Goal: Task Accomplishment & Management: Manage account settings

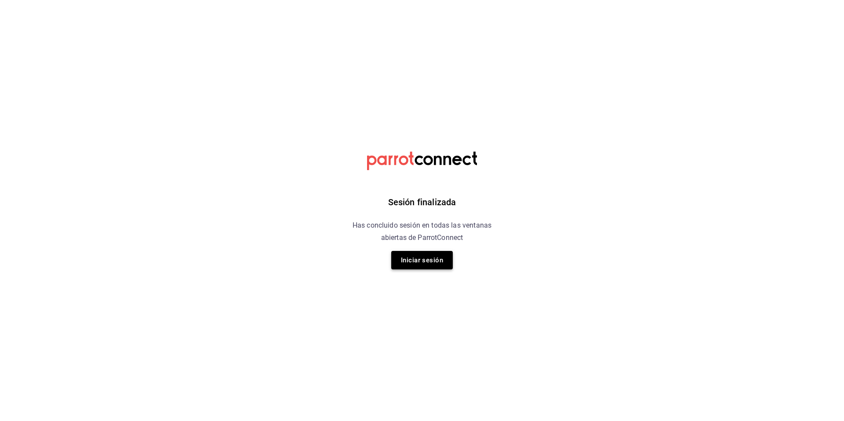
click at [408, 258] on button "Iniciar sesión" at bounding box center [422, 260] width 62 height 18
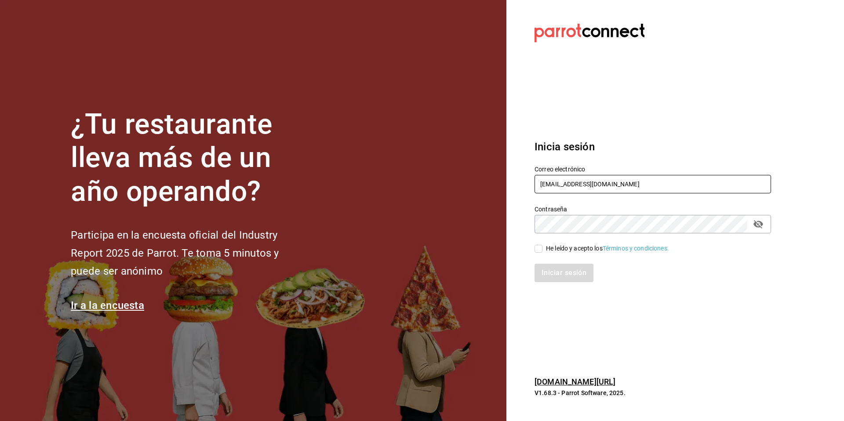
drag, startPoint x: 605, startPoint y: 184, endPoint x: 506, endPoint y: 185, distance: 98.9
click at [506, 185] on section "Datos incorrectos. Verifica que tu Correo o Contraseña estén bien escritos. Ini…" at bounding box center [649, 210] width 286 height 421
type input "[EMAIL_ADDRESS][DOMAIN_NAME]"
click at [576, 242] on div "He leído y acepto los Términos y condiciones." at bounding box center [647, 243] width 247 height 20
click at [568, 250] on div "He leído y acepto los Términos y condiciones." at bounding box center [607, 248] width 123 height 9
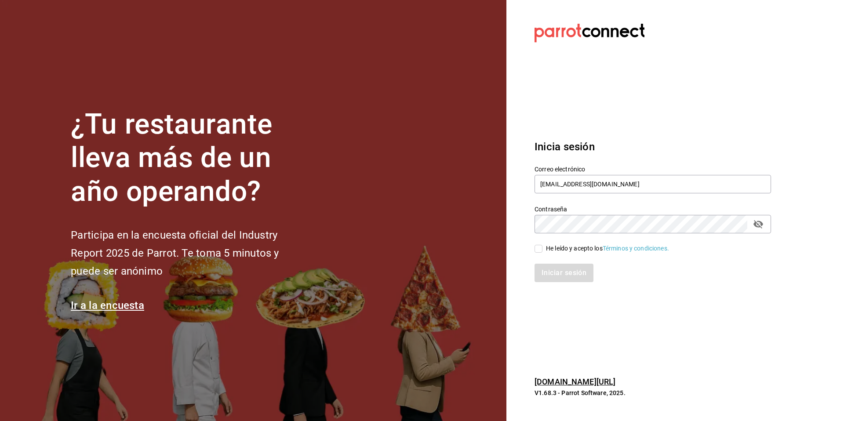
click at [543, 250] on input "He leído y acepto los Términos y condiciones." at bounding box center [539, 249] width 8 height 8
checkbox input "true"
click at [563, 264] on button "Iniciar sesión" at bounding box center [565, 273] width 60 height 18
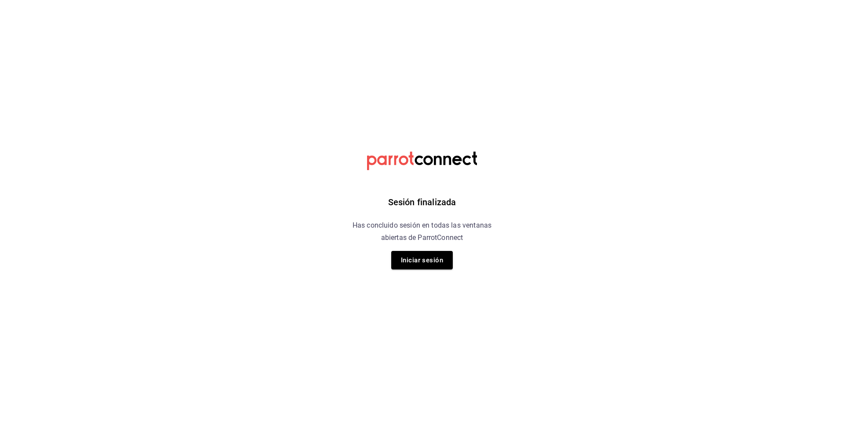
click at [455, 271] on div "Sesión finalizada Has concluido sesión en todas las ventanas abiertas de Parrot…" at bounding box center [422, 210] width 222 height 421
click at [423, 260] on button "Iniciar sesión" at bounding box center [422, 260] width 62 height 18
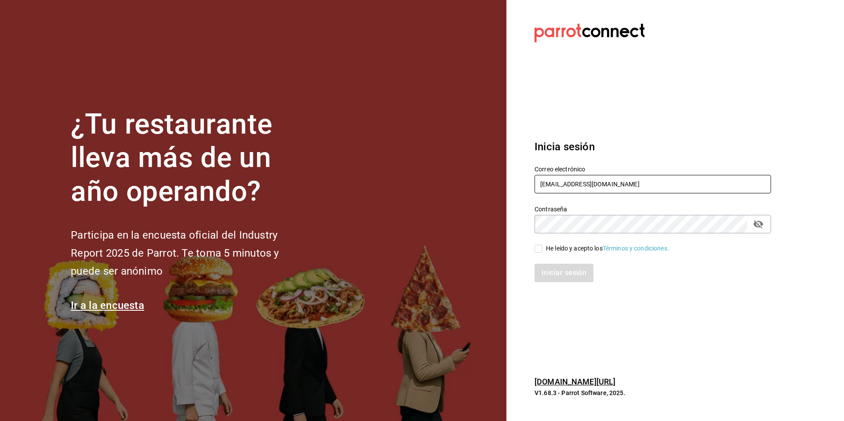
drag, startPoint x: 624, startPoint y: 188, endPoint x: 602, endPoint y: 188, distance: 22.4
click at [602, 188] on input "dipdip@puebla.com" at bounding box center [653, 184] width 237 height 18
click at [606, 262] on div "Iniciar sesión" at bounding box center [647, 267] width 247 height 29
click at [561, 255] on div "Iniciar sesión" at bounding box center [647, 267] width 247 height 29
click at [561, 249] on div "He leído y acepto los Términos y condiciones." at bounding box center [607, 248] width 123 height 9
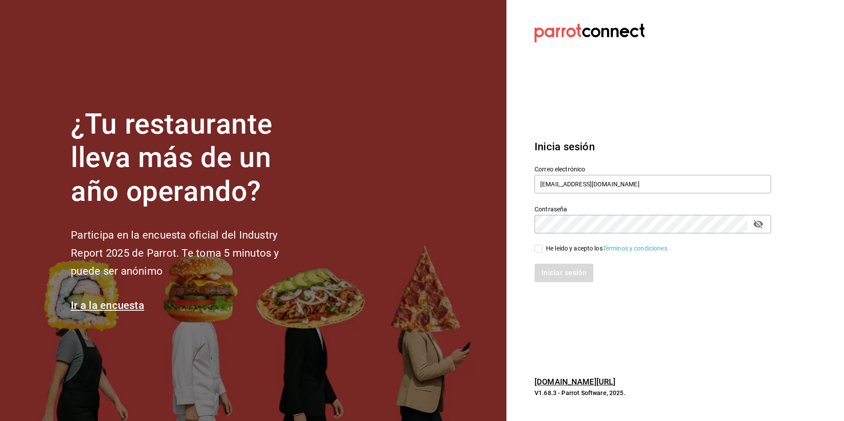
click at [543, 249] on input "He leído y acepto los Términos y condiciones." at bounding box center [539, 249] width 8 height 8
checkbox input "true"
click at [556, 275] on button "Iniciar sesión" at bounding box center [565, 273] width 60 height 18
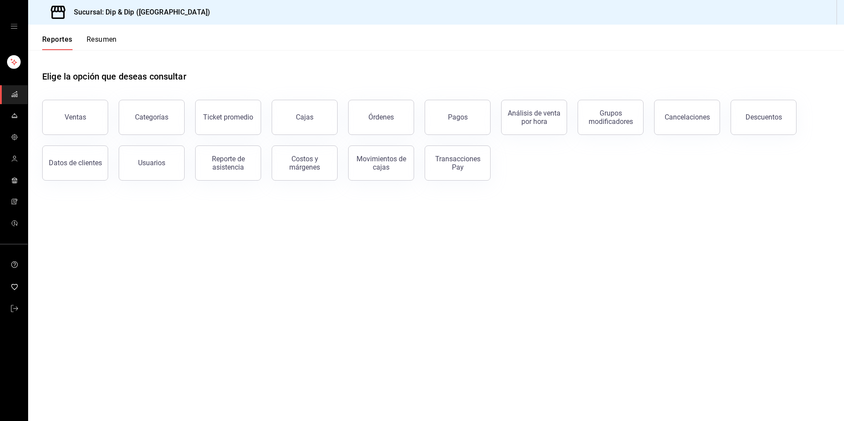
click at [15, 120] on span "mailbox folders" at bounding box center [14, 116] width 7 height 12
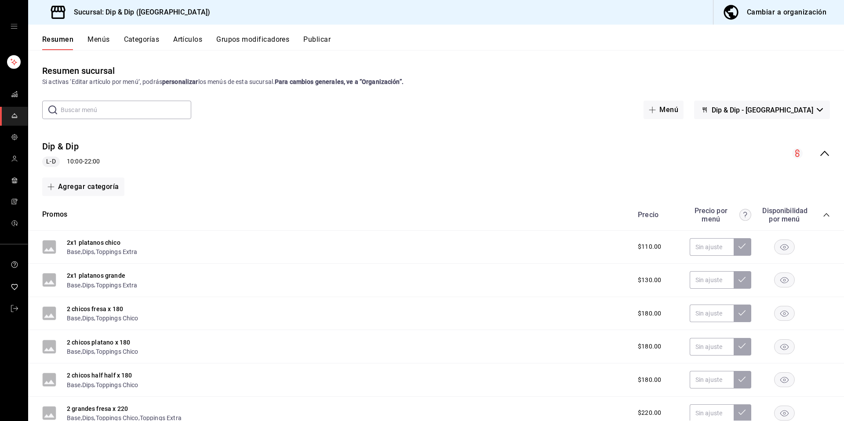
click at [820, 155] on icon "collapse-menu-row" at bounding box center [825, 153] width 11 height 11
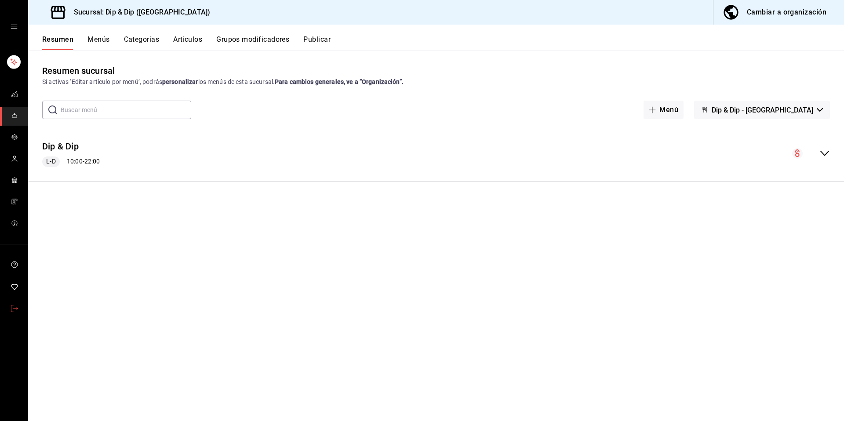
click at [13, 313] on span "mailbox folders" at bounding box center [14, 309] width 7 height 12
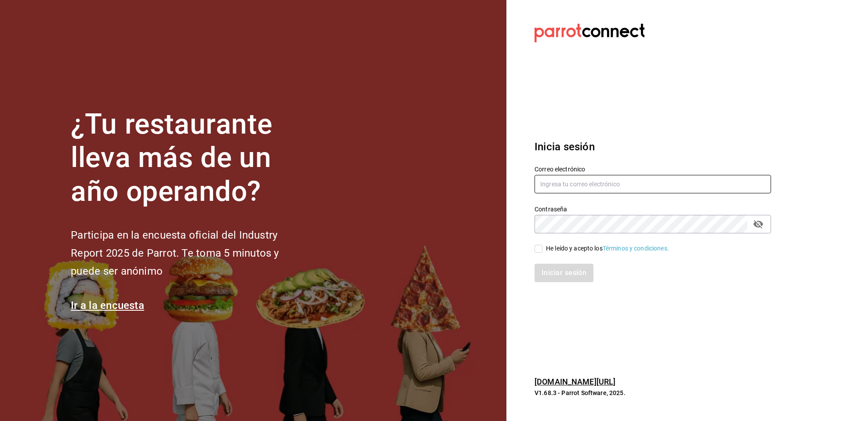
type input "dipdip@puebla.com"
drag, startPoint x: 616, startPoint y: 185, endPoint x: 531, endPoint y: 180, distance: 85.0
click at [531, 180] on div "Correo electrónico dipdip@puebla.com" at bounding box center [647, 175] width 247 height 40
type input "gorditas@donadina.com"
click at [567, 244] on div "He leído y acepto los Términos y condiciones." at bounding box center [607, 248] width 123 height 9
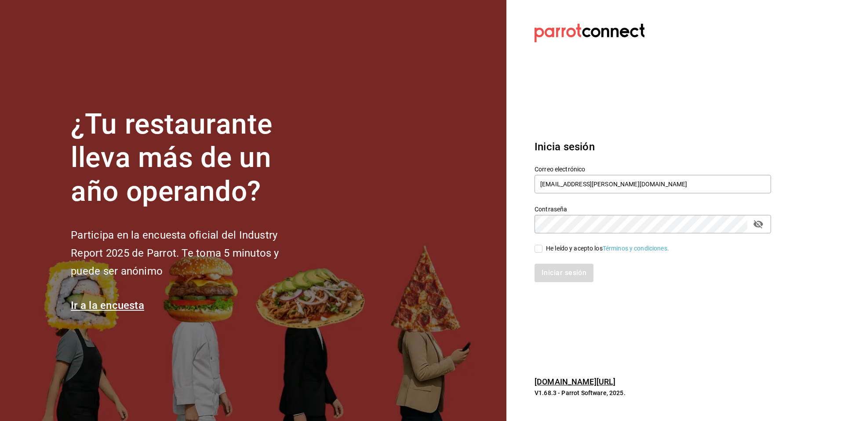
click at [543, 245] on input "He leído y acepto los Términos y condiciones." at bounding box center [539, 249] width 8 height 8
checkbox input "true"
click at [557, 269] on button "Iniciar sesión" at bounding box center [565, 273] width 60 height 18
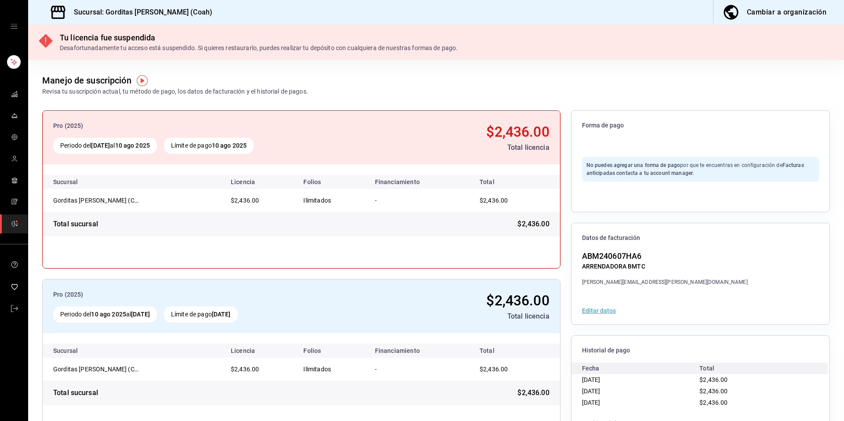
click at [13, 311] on icon "mailbox folders" at bounding box center [14, 308] width 7 height 7
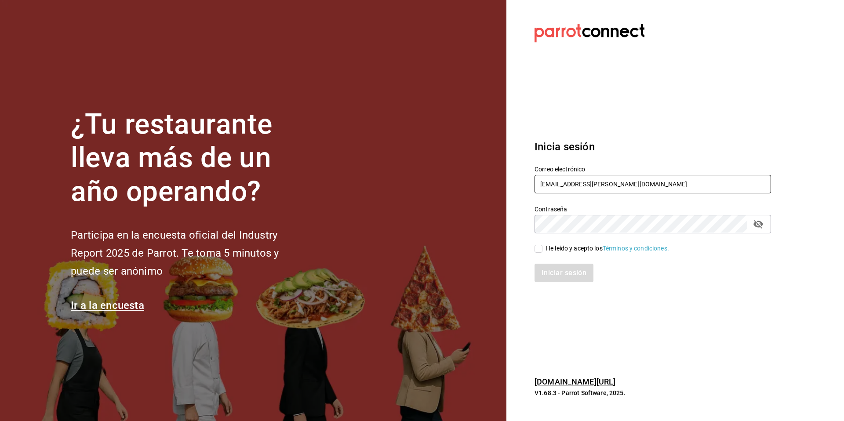
drag, startPoint x: 608, startPoint y: 180, endPoint x: 622, endPoint y: 193, distance: 19.0
click at [622, 193] on div "Correo electrónico gorditas@donadina.com" at bounding box center [653, 179] width 237 height 29
type input "[EMAIL_ADDRESS][DOMAIN_NAME]"
click at [550, 249] on div "He leído y acepto los Términos y condiciones." at bounding box center [607, 248] width 123 height 9
click at [543, 249] on input "He leído y acepto los Términos y condiciones." at bounding box center [539, 249] width 8 height 8
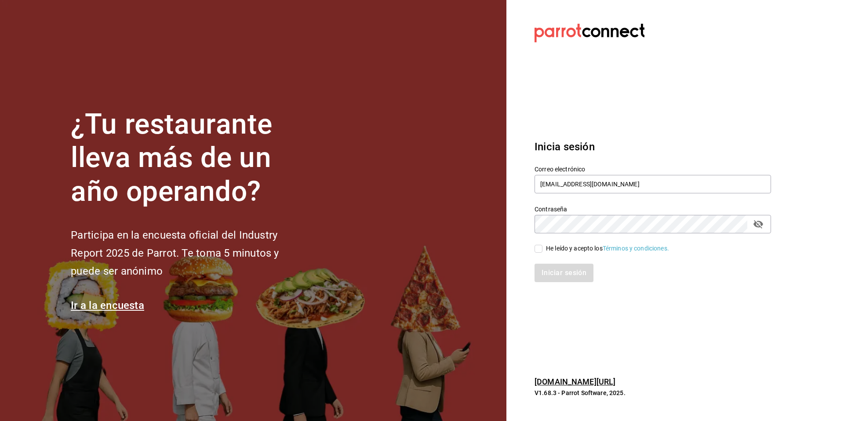
checkbox input "true"
click at [554, 273] on button "Iniciar sesión" at bounding box center [565, 273] width 60 height 18
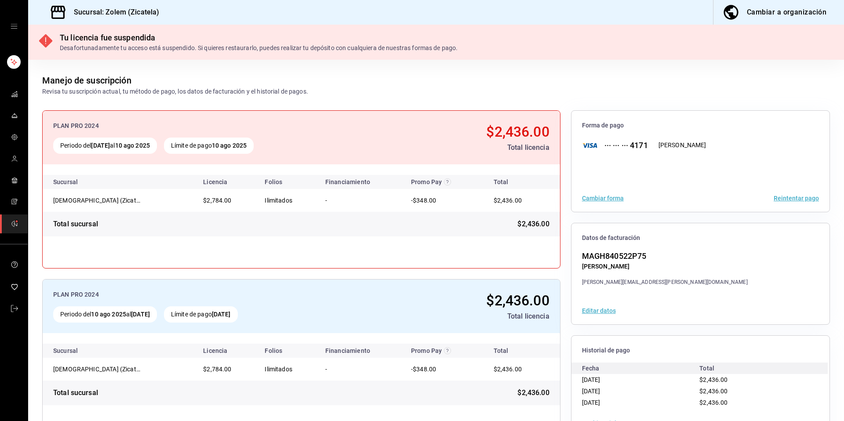
click at [11, 312] on span "mailbox folders" at bounding box center [14, 309] width 7 height 12
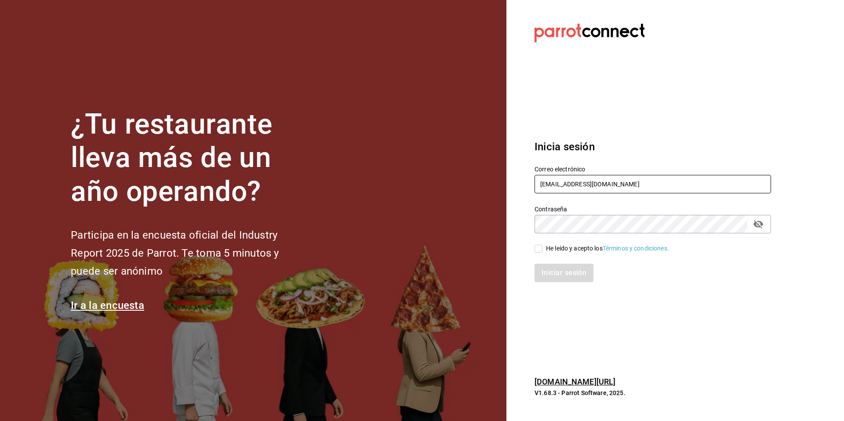
drag, startPoint x: 602, startPoint y: 182, endPoint x: 510, endPoint y: 181, distance: 92.3
click at [510, 181] on section "Datos incorrectos. Verifica que tu Correo o Contraseña estén bien escritos. Ini…" at bounding box center [649, 210] width 286 height 421
type input "[EMAIL_ADDRESS][DOMAIN_NAME]"
click at [576, 246] on div "He leído y acepto los Términos y condiciones." at bounding box center [607, 248] width 123 height 9
click at [543, 246] on input "He leído y acepto los Términos y condiciones." at bounding box center [539, 249] width 8 height 8
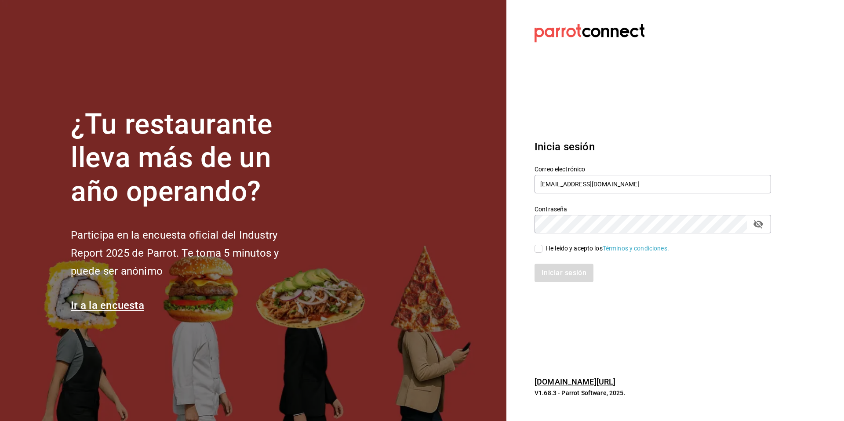
checkbox input "true"
click at [571, 271] on button "Iniciar sesión" at bounding box center [565, 273] width 60 height 18
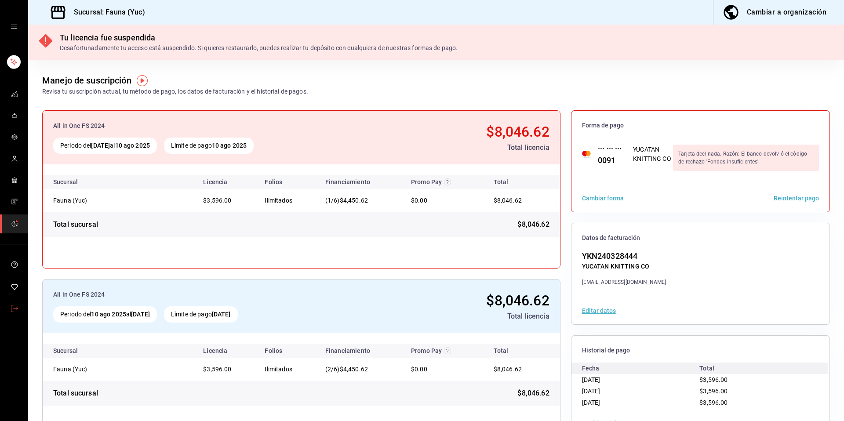
click at [13, 307] on icon "mailbox folders" at bounding box center [14, 308] width 7 height 7
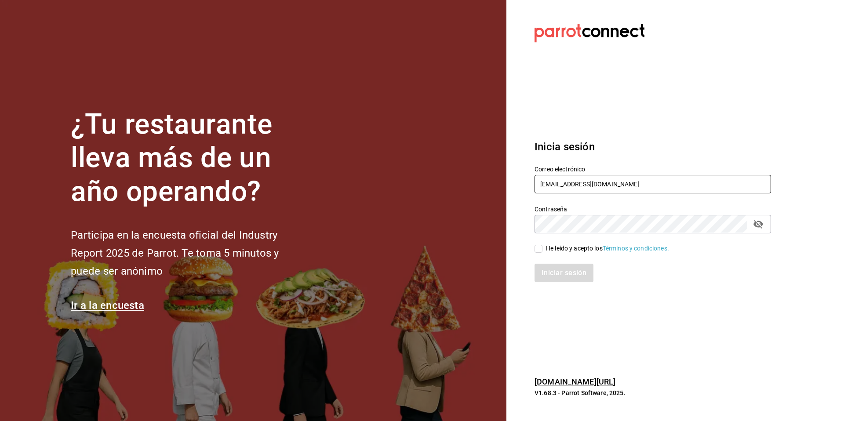
drag, startPoint x: 605, startPoint y: 182, endPoint x: 524, endPoint y: 182, distance: 80.9
click at [524, 182] on div "Correo electrónico fauna@yuc.com" at bounding box center [647, 175] width 247 height 40
type input "[EMAIL_ADDRESS][DOMAIN_NAME]"
click at [554, 250] on div "He leído y acepto los Términos y condiciones." at bounding box center [607, 248] width 123 height 9
click at [543, 250] on input "He leído y acepto los Términos y condiciones." at bounding box center [539, 249] width 8 height 8
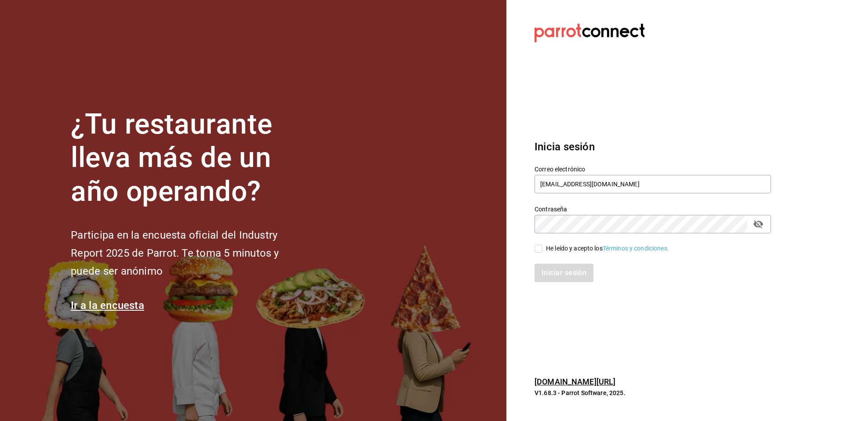
checkbox input "true"
click at [557, 260] on div "Iniciar sesión" at bounding box center [647, 267] width 247 height 29
click at [557, 275] on button "Iniciar sesión" at bounding box center [565, 273] width 60 height 18
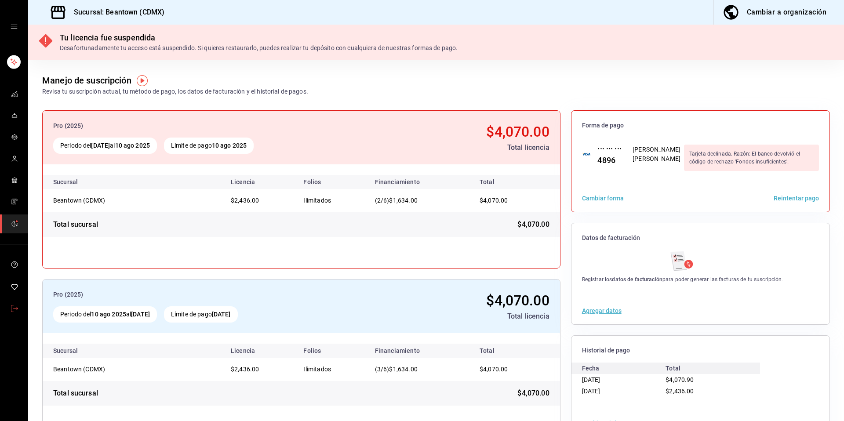
click at [15, 310] on icon "mailbox folders" at bounding box center [14, 308] width 7 height 7
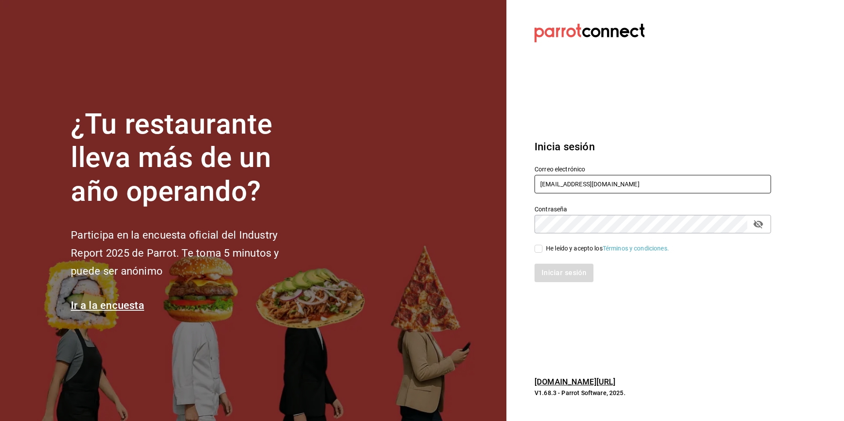
drag, startPoint x: 616, startPoint y: 189, endPoint x: 525, endPoint y: 188, distance: 91.9
click at [525, 188] on div "Correo electrónico [EMAIL_ADDRESS][DOMAIN_NAME]" at bounding box center [647, 175] width 247 height 40
drag, startPoint x: 612, startPoint y: 185, endPoint x: 531, endPoint y: 180, distance: 80.6
click at [531, 180] on div "Correo electrónico [EMAIL_ADDRESS][DOMAIN_NAME]" at bounding box center [647, 175] width 247 height 40
type input "j"
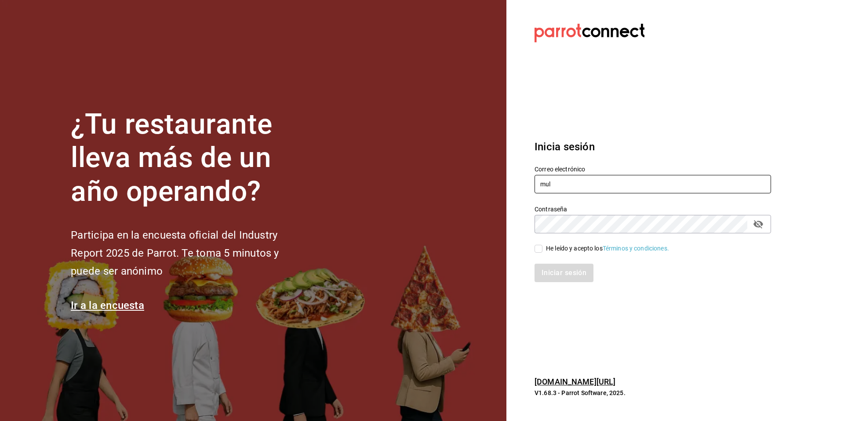
type input "[EMAIL_ADDRESS][PERSON_NAME][DOMAIN_NAME]"
click at [554, 251] on div "He leído y acepto los Términos y condiciones." at bounding box center [607, 248] width 123 height 9
click at [543, 251] on input "He leído y acepto los Términos y condiciones." at bounding box center [539, 249] width 8 height 8
checkbox input "true"
click at [561, 266] on button "Iniciar sesión" at bounding box center [565, 273] width 60 height 18
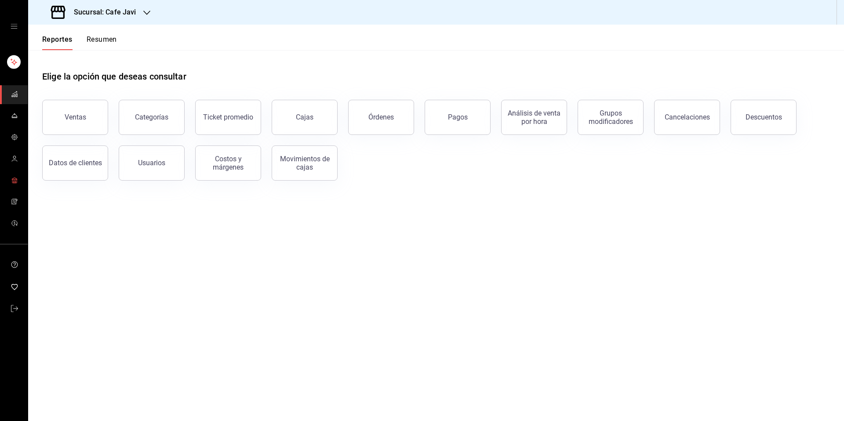
click at [12, 182] on icon "mailbox folders" at bounding box center [14, 180] width 7 height 7
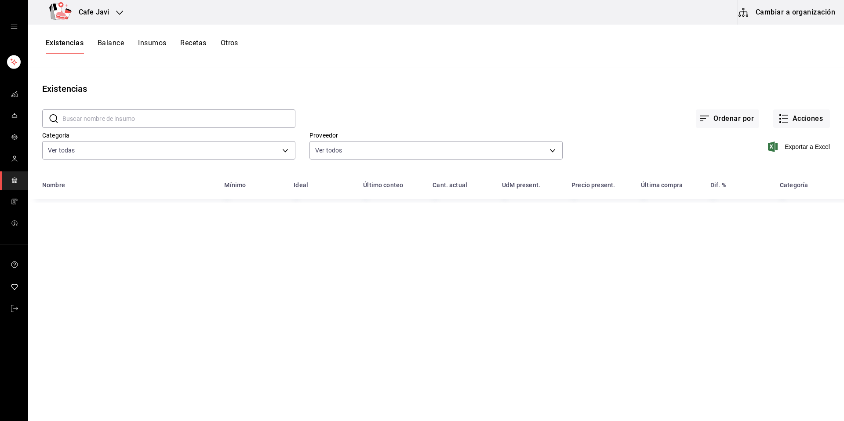
click at [769, 13] on button "Cambiar a organización" at bounding box center [787, 12] width 99 height 25
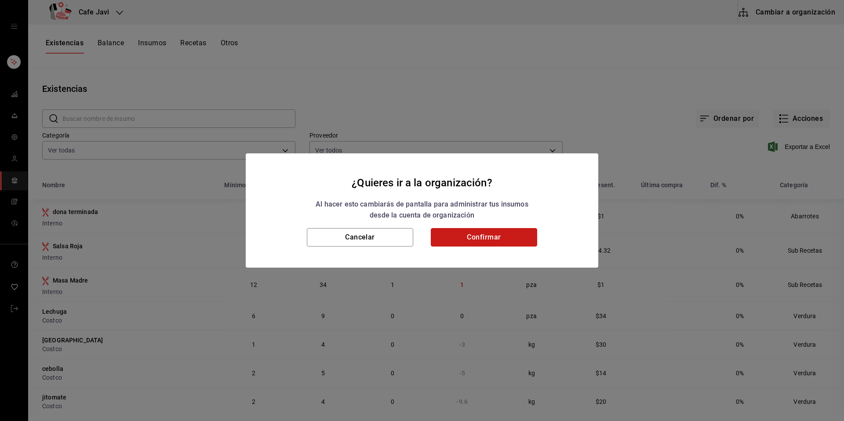
click at [527, 236] on button "Confirmar" at bounding box center [484, 237] width 106 height 18
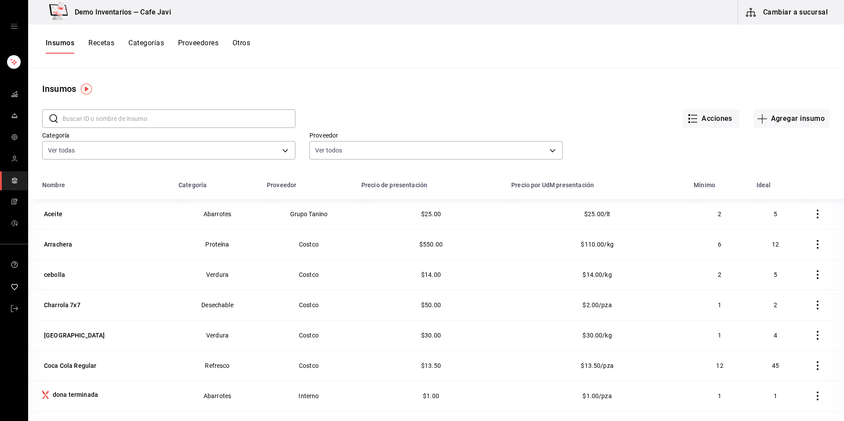
click at [813, 215] on icon "button" at bounding box center [817, 214] width 9 height 9
click at [801, 220] on li "Eliminar" at bounding box center [777, 214] width 74 height 25
click at [813, 216] on icon "button" at bounding box center [817, 214] width 9 height 9
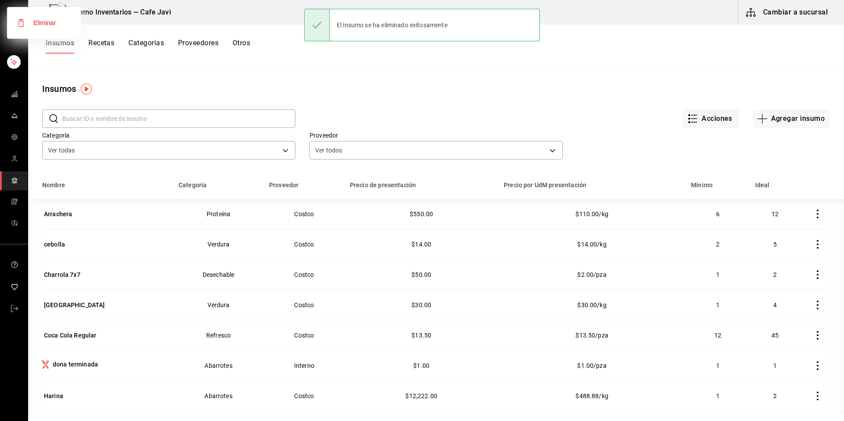
click at [801, 216] on div at bounding box center [422, 210] width 844 height 421
click at [813, 215] on icon "button" at bounding box center [817, 214] width 9 height 9
click at [805, 221] on li "Eliminar" at bounding box center [777, 214] width 74 height 25
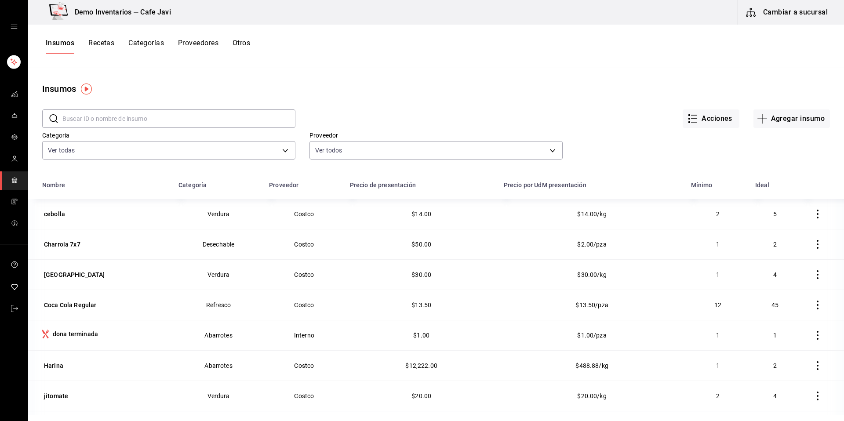
click at [808, 221] on button "button" at bounding box center [817, 213] width 19 height 19
click at [806, 220] on li "Eliminar" at bounding box center [777, 214] width 74 height 25
click at [808, 220] on button "button" at bounding box center [817, 213] width 19 height 19
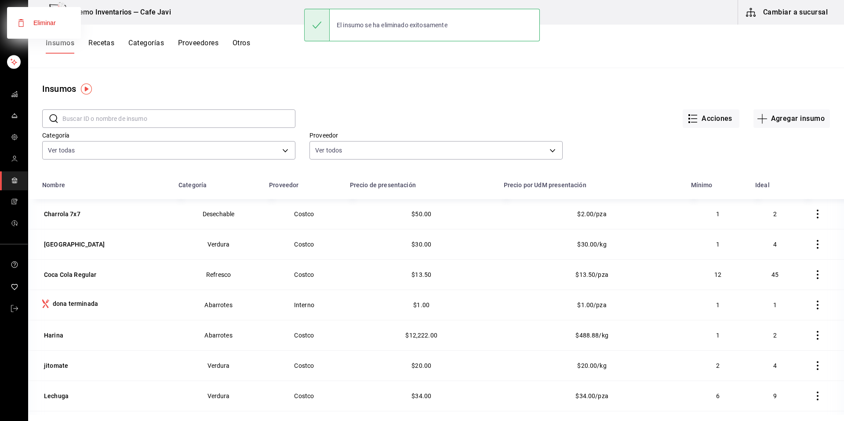
click at [806, 213] on div at bounding box center [422, 210] width 844 height 421
click at [813, 240] on icon "button" at bounding box center [817, 244] width 9 height 9
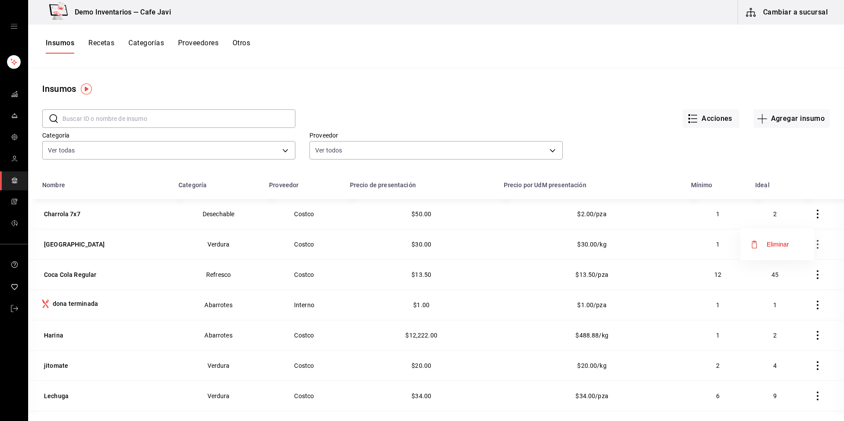
click at [793, 239] on li "Eliminar" at bounding box center [777, 244] width 74 height 25
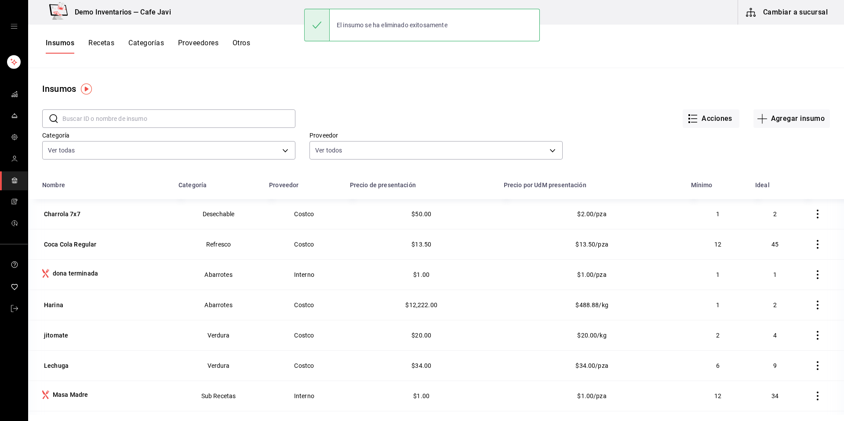
click at [813, 215] on icon "button" at bounding box center [817, 214] width 9 height 9
click at [790, 219] on li "Eliminar" at bounding box center [777, 214] width 74 height 25
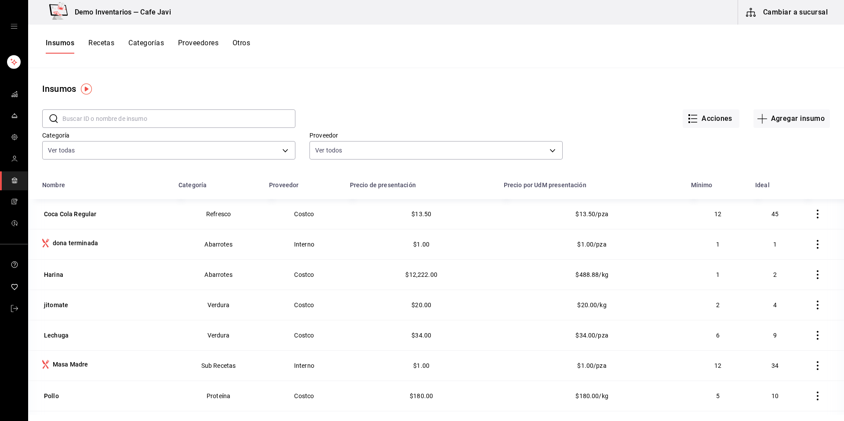
click at [817, 249] on button "button" at bounding box center [817, 244] width 19 height 19
click at [811, 246] on li "Eliminar" at bounding box center [784, 244] width 74 height 25
click at [813, 246] on icon "button" at bounding box center [817, 244] width 9 height 9
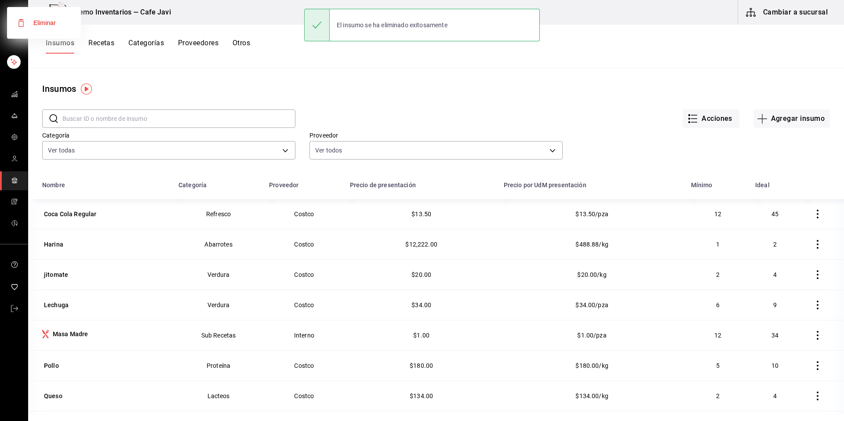
click at [811, 246] on div at bounding box center [422, 210] width 844 height 421
click at [813, 246] on icon "button" at bounding box center [817, 244] width 9 height 9
click at [811, 246] on li "Eliminar" at bounding box center [784, 244] width 74 height 25
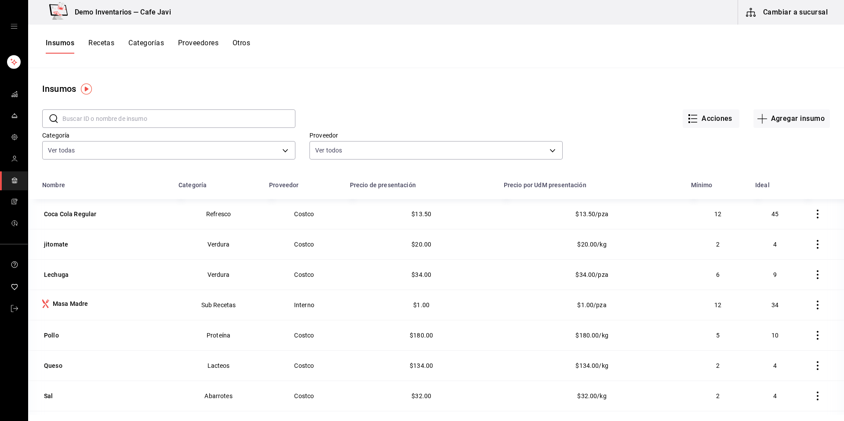
click at [813, 246] on icon "button" at bounding box center [817, 244] width 9 height 9
click at [811, 246] on li "Eliminar" at bounding box center [784, 244] width 74 height 25
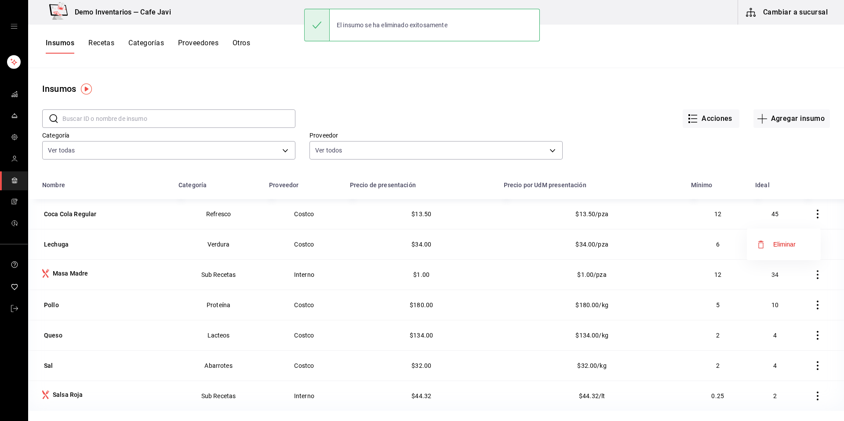
click at [811, 246] on li "Eliminar" at bounding box center [784, 244] width 74 height 25
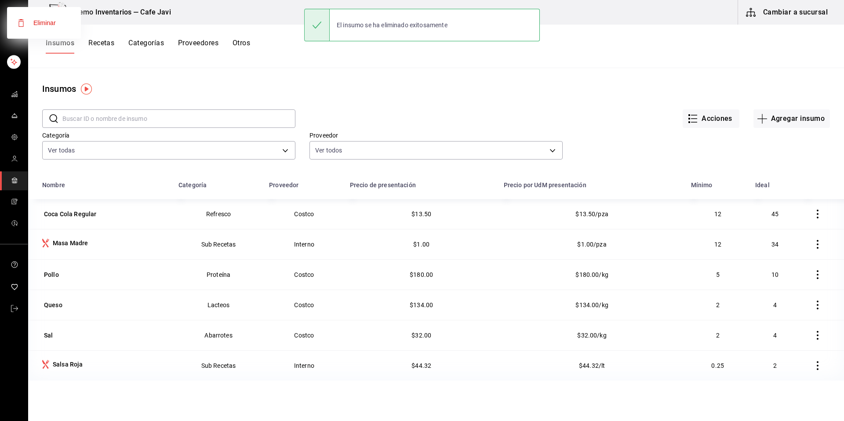
click at [811, 246] on div at bounding box center [422, 210] width 844 height 421
click at [811, 246] on body "Demo Inventarios — Cafe Javi Cambiar a sucursal Insumos Recetas Categorías Prov…" at bounding box center [422, 207] width 844 height 415
click at [813, 246] on icon "button" at bounding box center [817, 244] width 9 height 9
click at [811, 246] on li "Eliminar" at bounding box center [784, 244] width 74 height 25
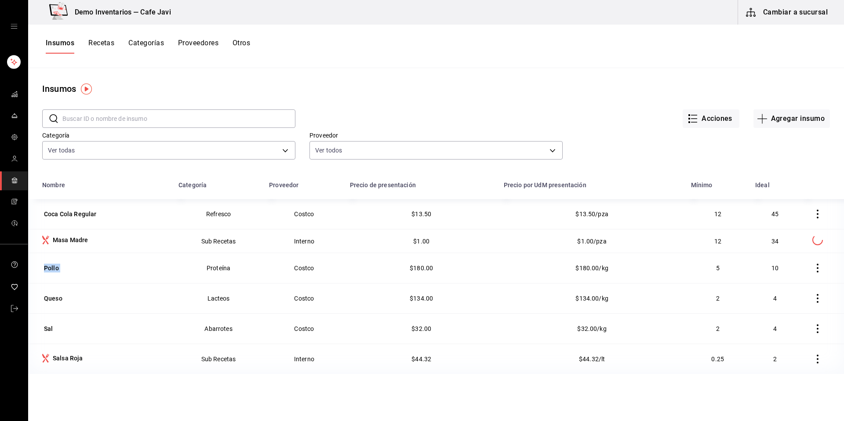
click at [811, 246] on div at bounding box center [817, 241] width 25 height 13
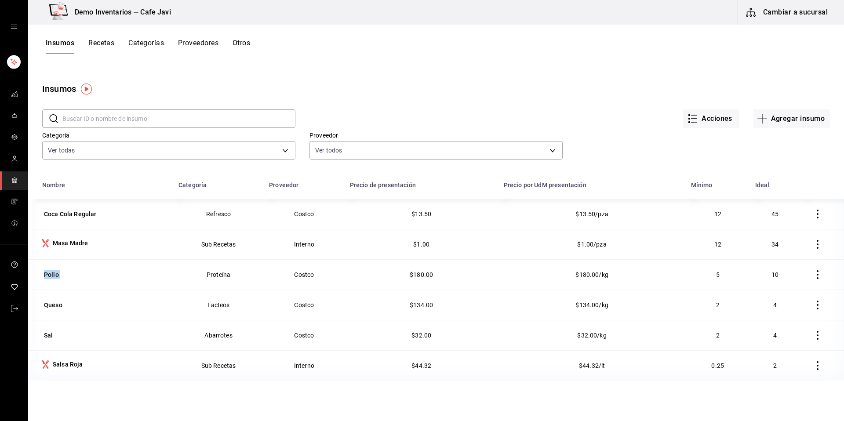
click at [813, 246] on icon "button" at bounding box center [817, 244] width 9 height 9
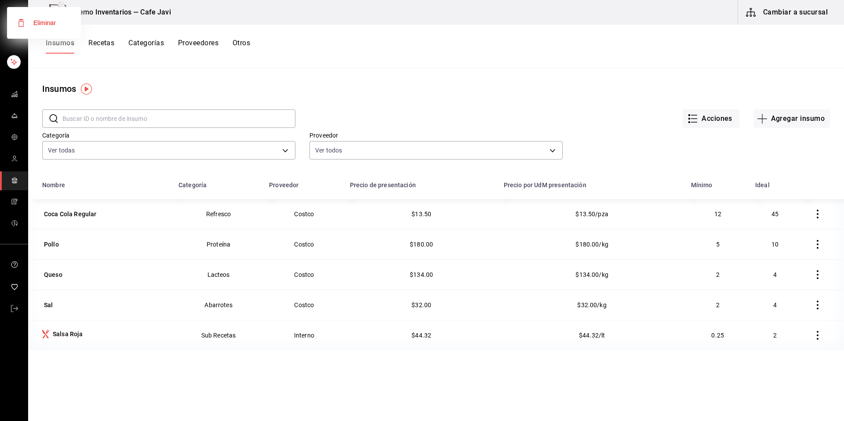
click at [811, 246] on div at bounding box center [422, 210] width 844 height 421
click at [811, 246] on div "Eliminar" at bounding box center [422, 210] width 844 height 421
click at [813, 246] on icon "button" at bounding box center [817, 244] width 9 height 9
click at [811, 246] on li "Eliminar" at bounding box center [784, 244] width 74 height 25
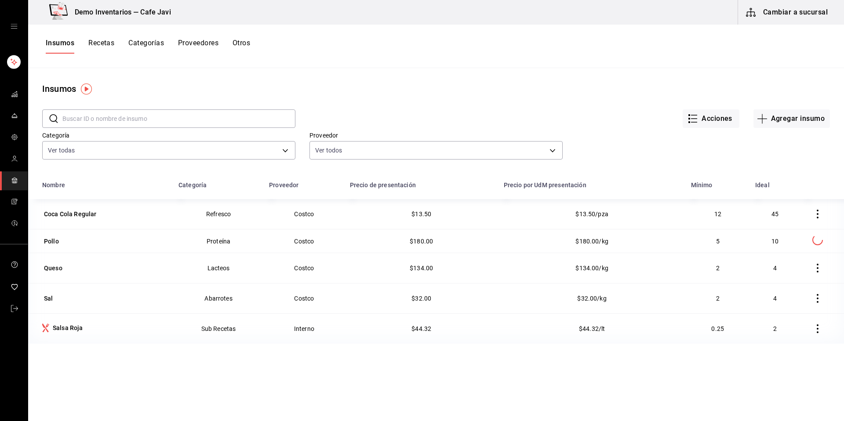
click at [811, 246] on body "Demo Inventarios — Cafe Javi Cambiar a sucursal Insumos Recetas Categorías Prov…" at bounding box center [422, 207] width 844 height 415
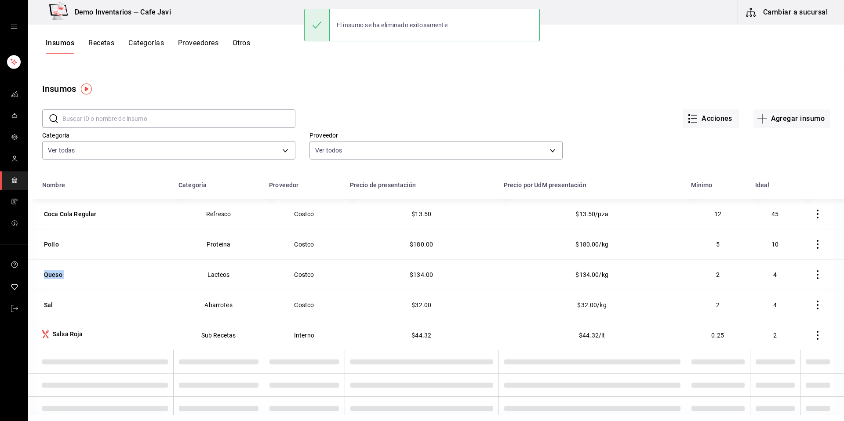
click at [813, 246] on icon "button" at bounding box center [817, 244] width 9 height 9
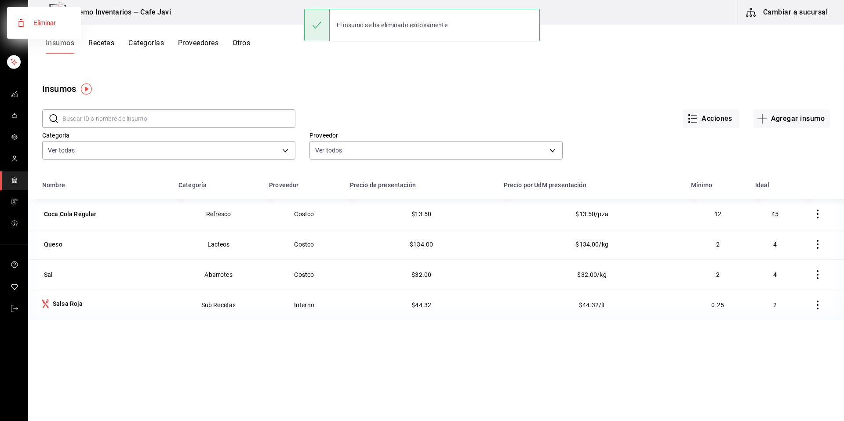
click at [811, 246] on div at bounding box center [422, 210] width 844 height 421
click at [811, 246] on div "Eliminar" at bounding box center [422, 210] width 844 height 421
click at [813, 246] on icon "button" at bounding box center [817, 244] width 9 height 9
click at [811, 246] on li "Eliminar" at bounding box center [784, 244] width 74 height 25
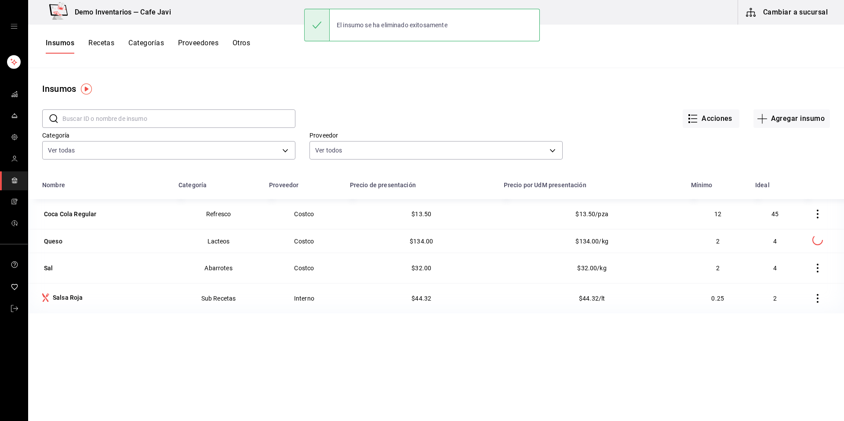
click at [811, 246] on body "Demo Inventarios — Cafe Javi Cambiar a sucursal Insumos Recetas Categorías Prov…" at bounding box center [422, 207] width 844 height 415
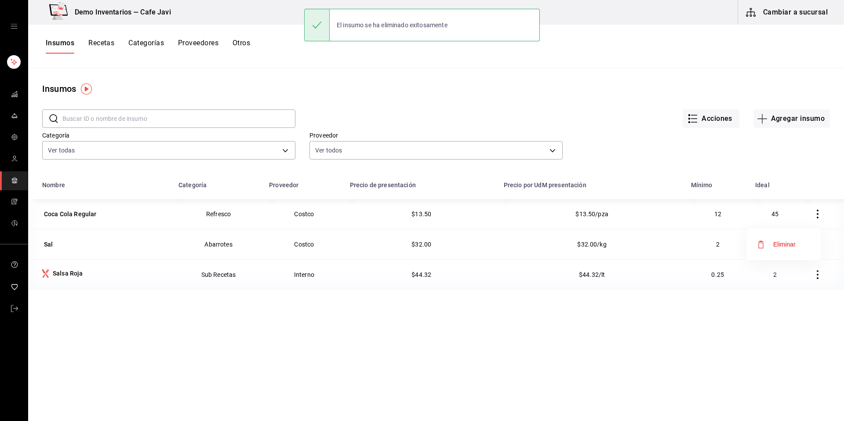
click at [811, 246] on li "Eliminar" at bounding box center [784, 244] width 74 height 25
click at [813, 246] on icon "button" at bounding box center [817, 244] width 9 height 9
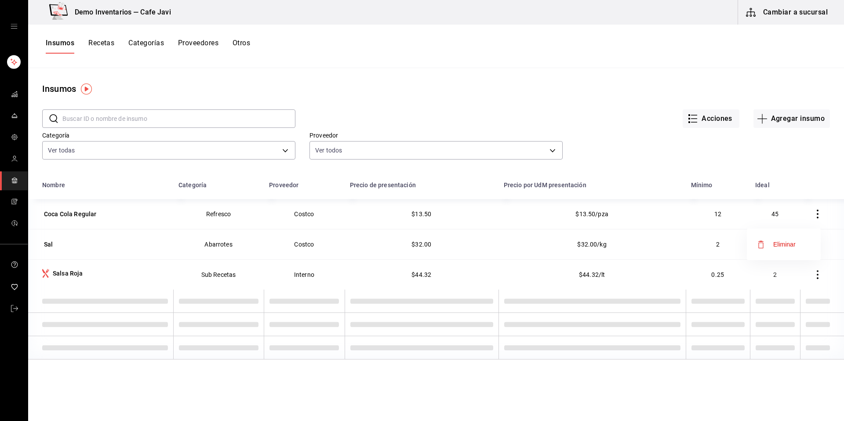
click at [811, 246] on div at bounding box center [422, 210] width 844 height 421
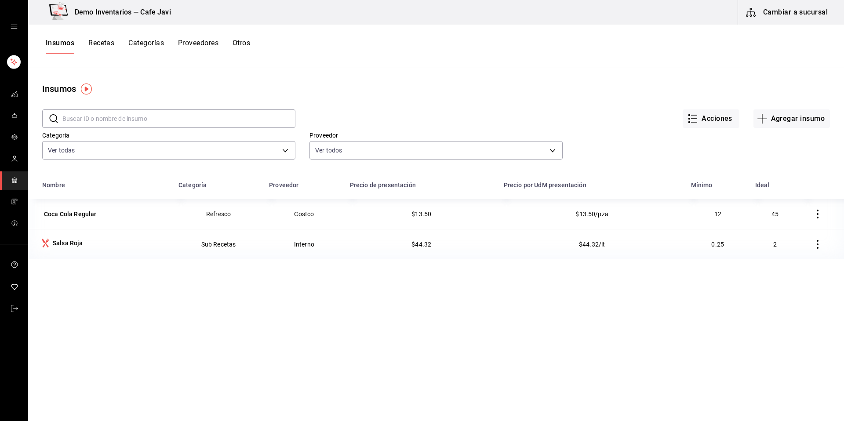
click at [813, 246] on icon "button" at bounding box center [817, 244] width 9 height 9
click at [811, 246] on li "Eliminar" at bounding box center [784, 244] width 74 height 25
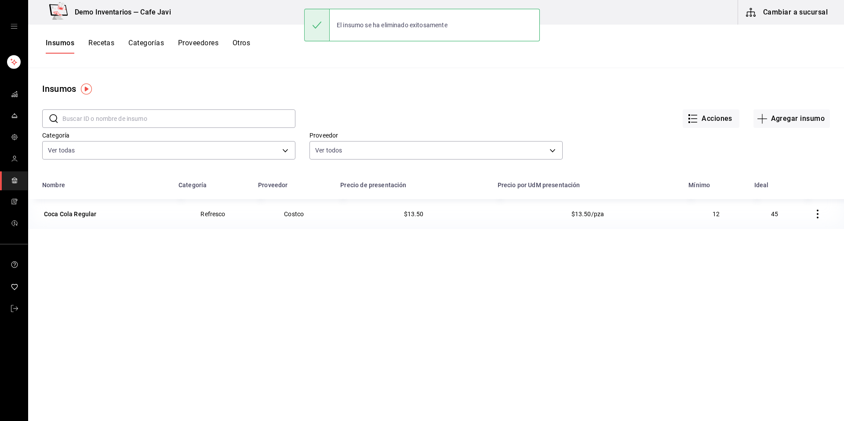
click at [816, 213] on button "button" at bounding box center [817, 213] width 19 height 19
click at [805, 215] on li "Eliminar" at bounding box center [784, 214] width 74 height 25
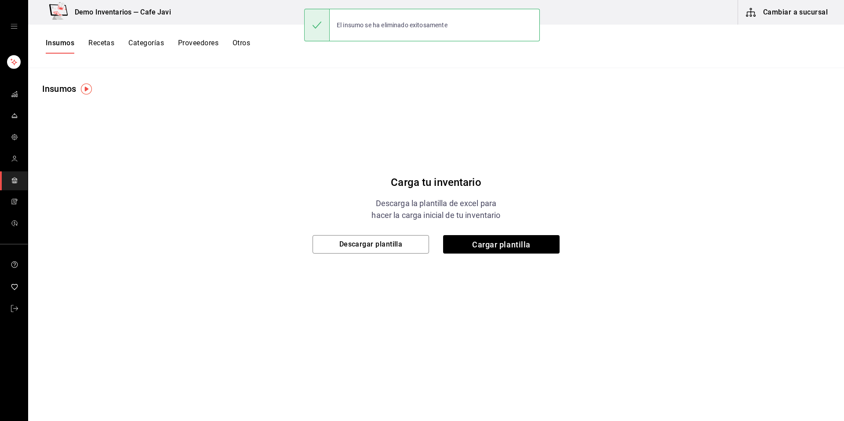
click at [104, 51] on button "Recetas" at bounding box center [101, 46] width 26 height 15
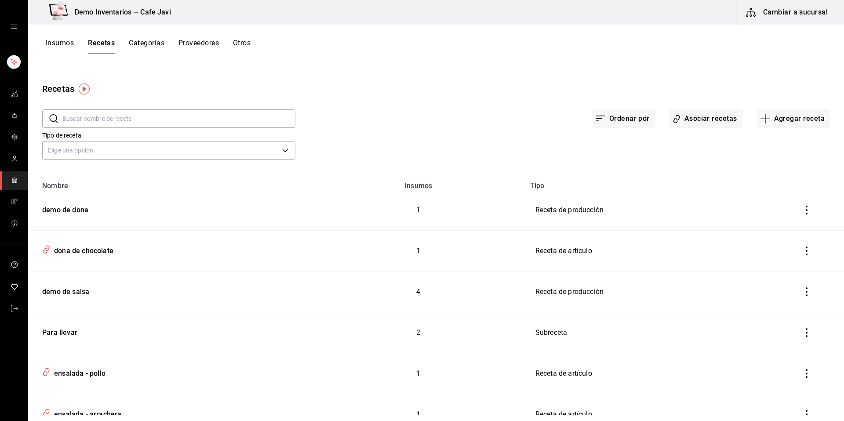
click at [803, 212] on icon "inventoriesTable" at bounding box center [806, 210] width 9 height 9
click at [803, 212] on li "Eliminar" at bounding box center [773, 222] width 74 height 25
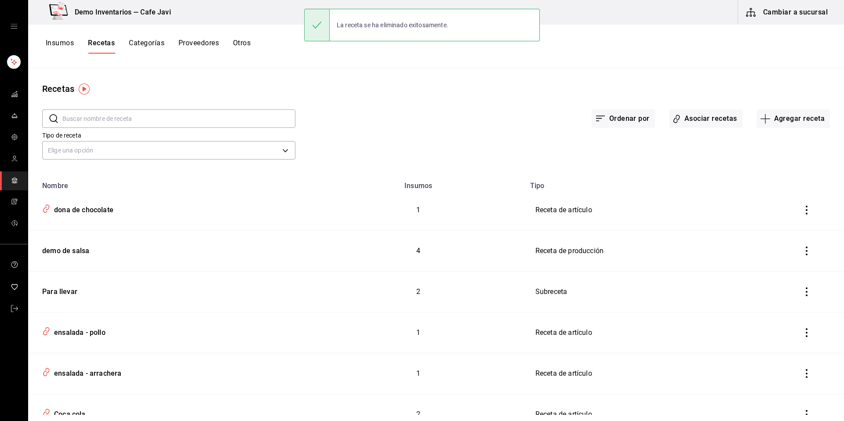
click at [800, 218] on button "inventoriesTable" at bounding box center [806, 209] width 19 height 19
click at [800, 218] on li "Eliminar" at bounding box center [773, 222] width 74 height 25
click at [800, 218] on button "inventoriesTable" at bounding box center [806, 209] width 19 height 19
click at [800, 218] on li "Eliminar" at bounding box center [773, 222] width 74 height 25
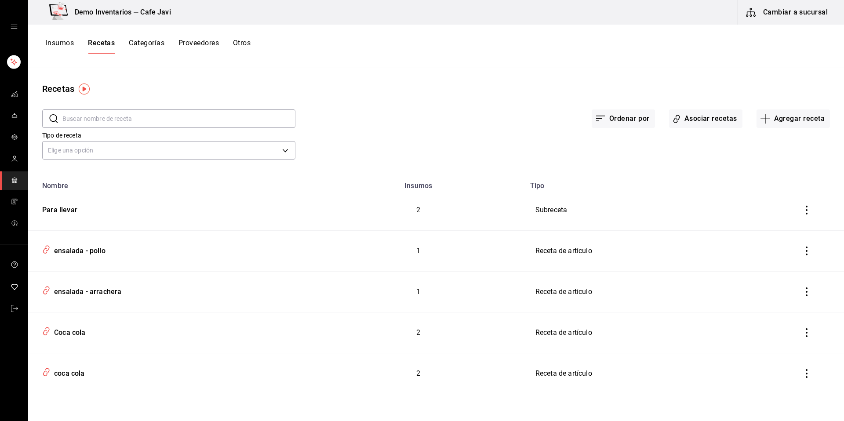
click at [800, 218] on td "inventoriesTable" at bounding box center [808, 210] width 71 height 41
click at [812, 214] on button "inventoriesTable" at bounding box center [806, 209] width 19 height 19
click at [801, 220] on li "Eliminar" at bounding box center [780, 222] width 74 height 25
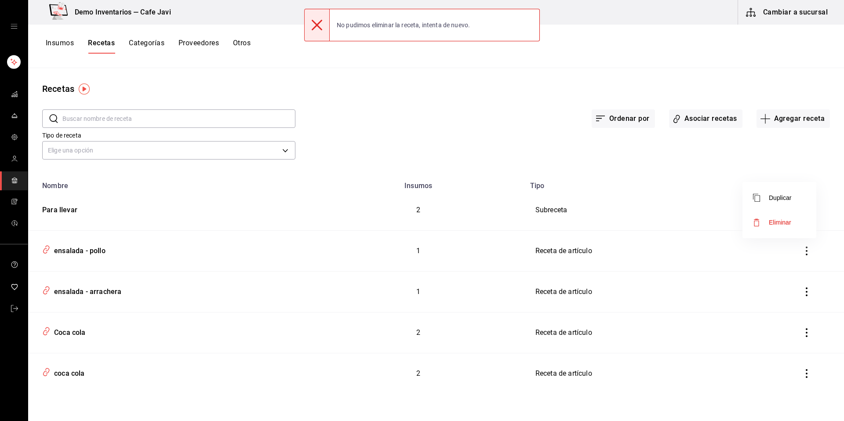
click at [798, 256] on div at bounding box center [422, 210] width 844 height 421
click at [807, 249] on icon "inventoriesTable" at bounding box center [806, 251] width 9 height 9
click at [800, 255] on li "Eliminar" at bounding box center [780, 263] width 74 height 25
click at [810, 259] on button "inventoriesTable" at bounding box center [806, 250] width 19 height 19
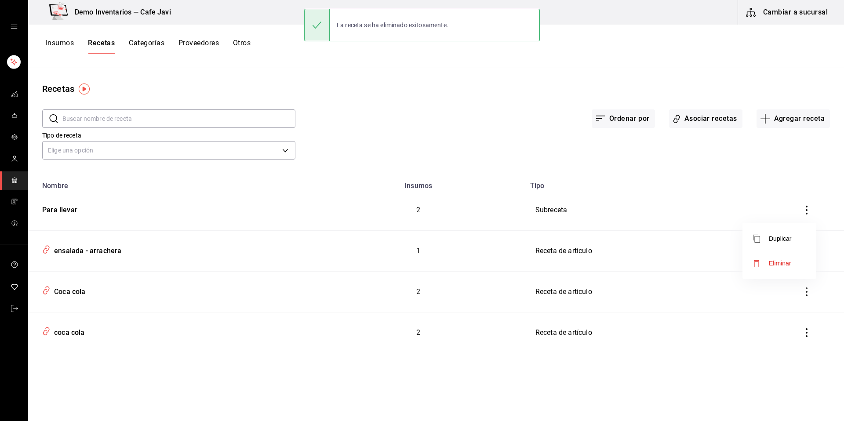
click at [805, 265] on li "Eliminar" at bounding box center [780, 263] width 74 height 25
click at [809, 259] on button "inventoriesTable" at bounding box center [806, 250] width 19 height 19
click at [806, 261] on li "Eliminar" at bounding box center [780, 263] width 74 height 25
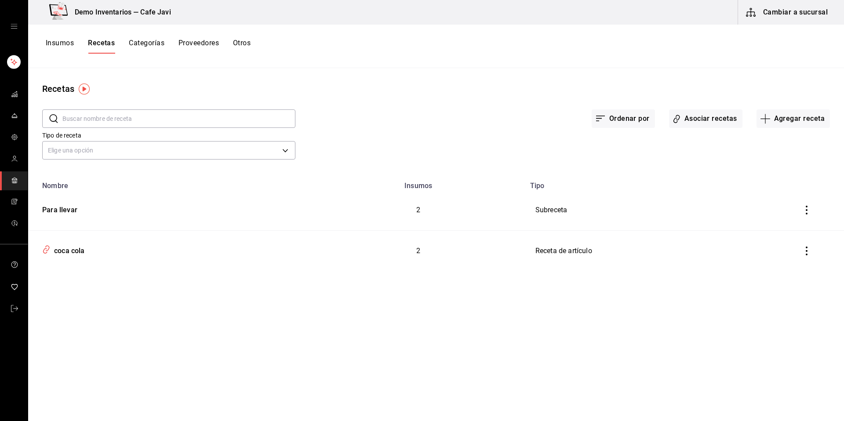
click at [808, 259] on button "inventoriesTable" at bounding box center [806, 250] width 19 height 19
click at [805, 259] on li "Eliminar" at bounding box center [780, 263] width 74 height 25
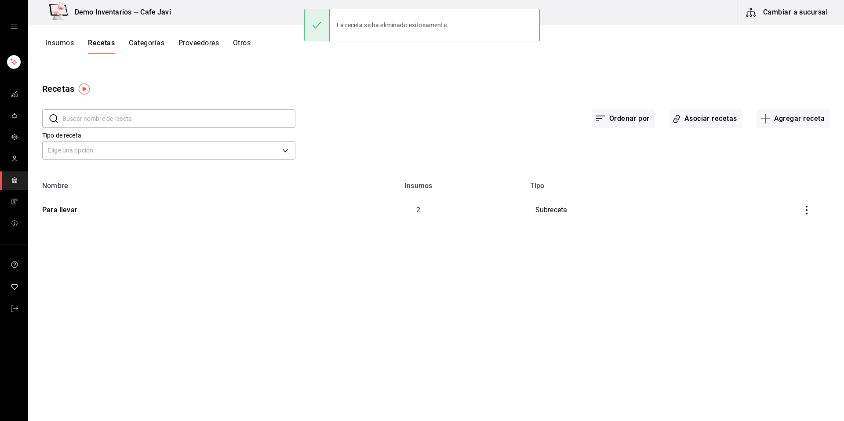
click at [808, 204] on button "inventoriesTable" at bounding box center [806, 209] width 19 height 19
click at [799, 222] on li "Eliminar" at bounding box center [780, 222] width 74 height 25
